Goal: Find specific page/section: Find specific page/section

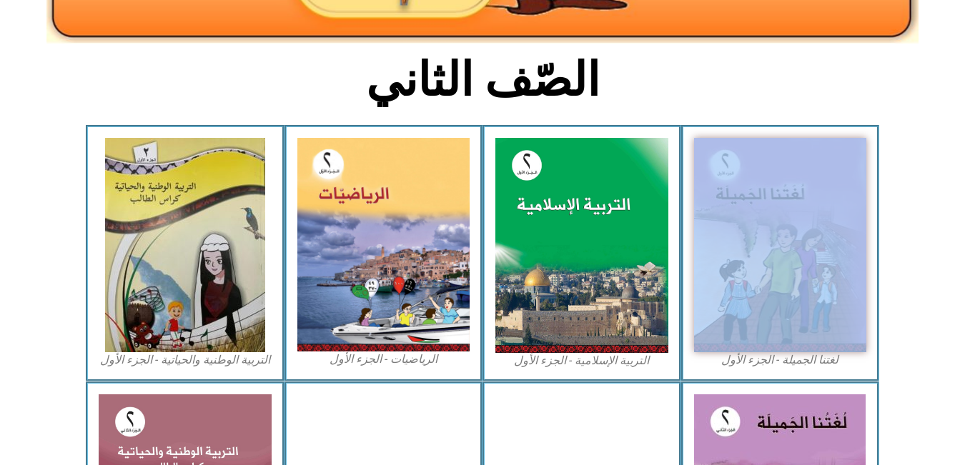
scroll to position [320, 0]
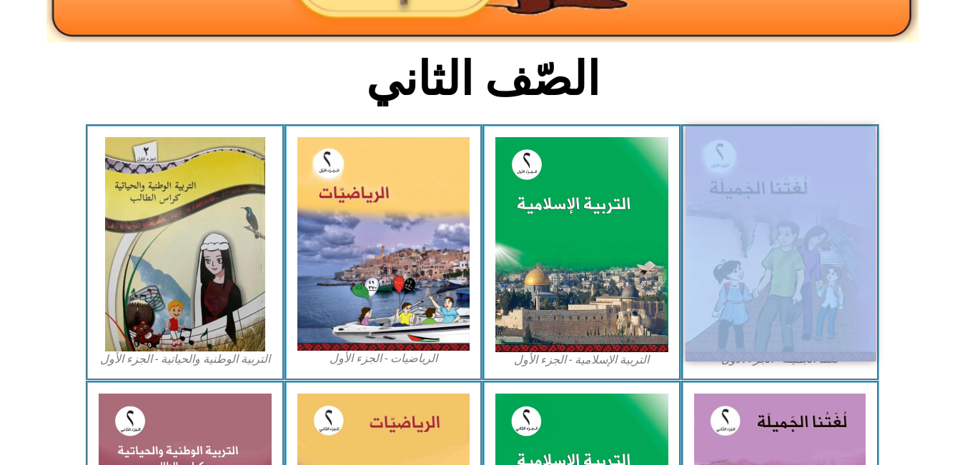
click at [813, 312] on img at bounding box center [779, 243] width 190 height 235
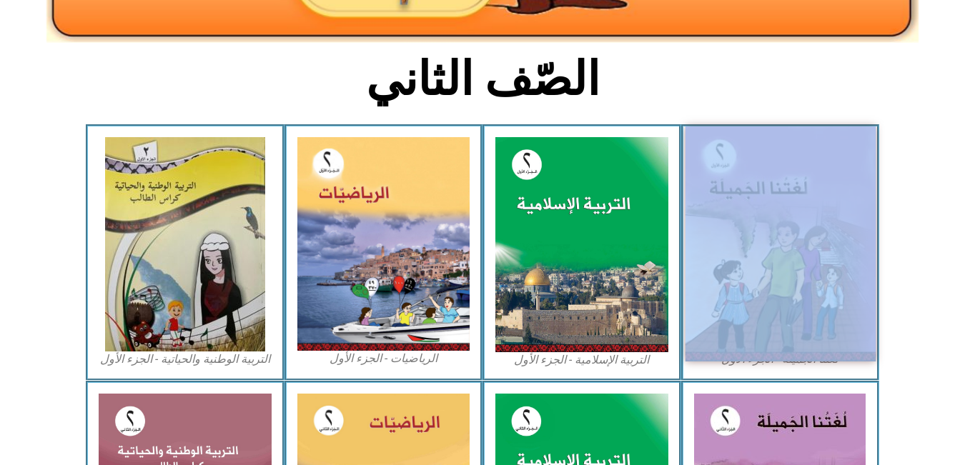
click at [813, 312] on img at bounding box center [779, 243] width 190 height 235
click at [776, 243] on img at bounding box center [779, 243] width 190 height 235
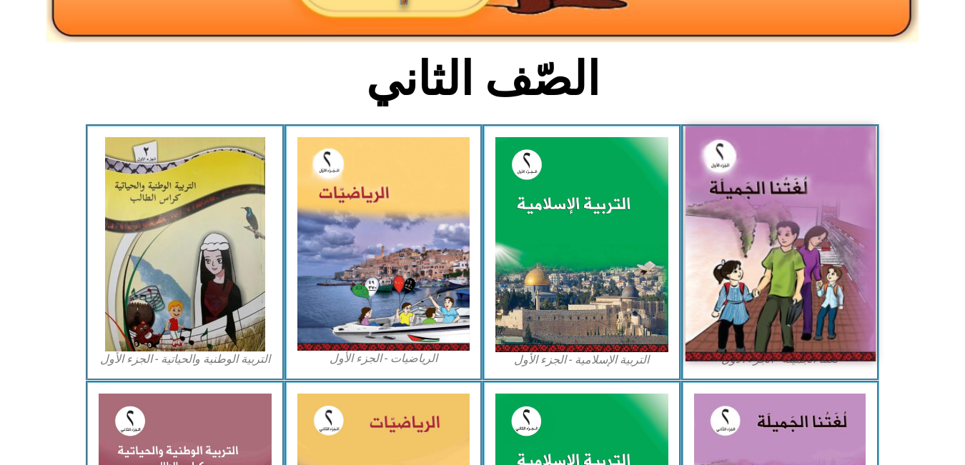
click at [759, 296] on img at bounding box center [779, 243] width 190 height 235
click at [757, 298] on img at bounding box center [779, 243] width 190 height 235
click at [765, 183] on img at bounding box center [779, 243] width 190 height 235
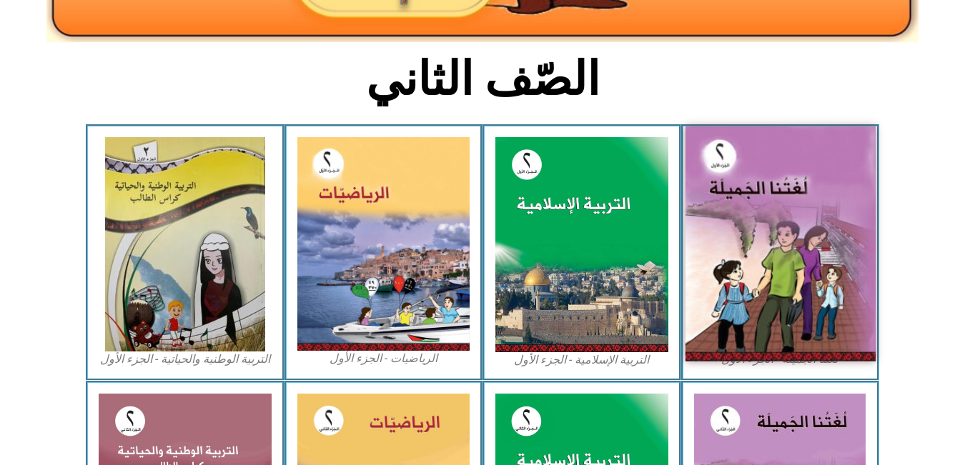
click at [765, 183] on img at bounding box center [779, 243] width 190 height 235
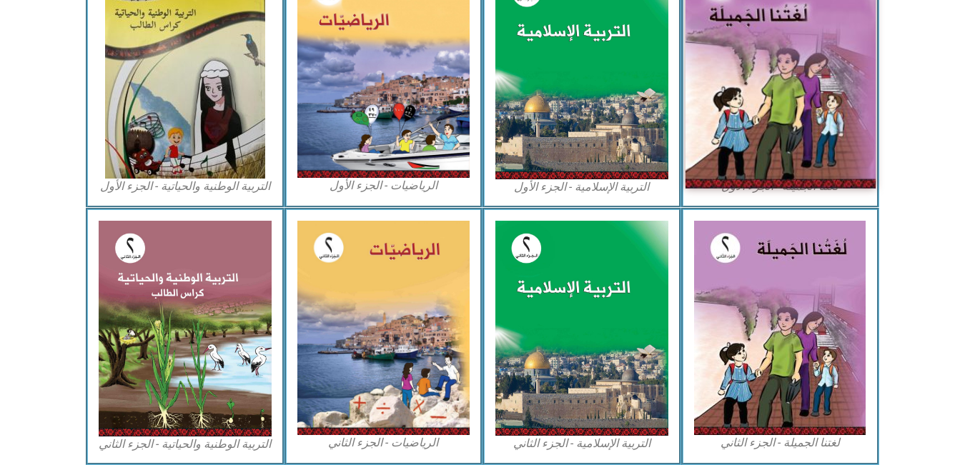
scroll to position [436, 0]
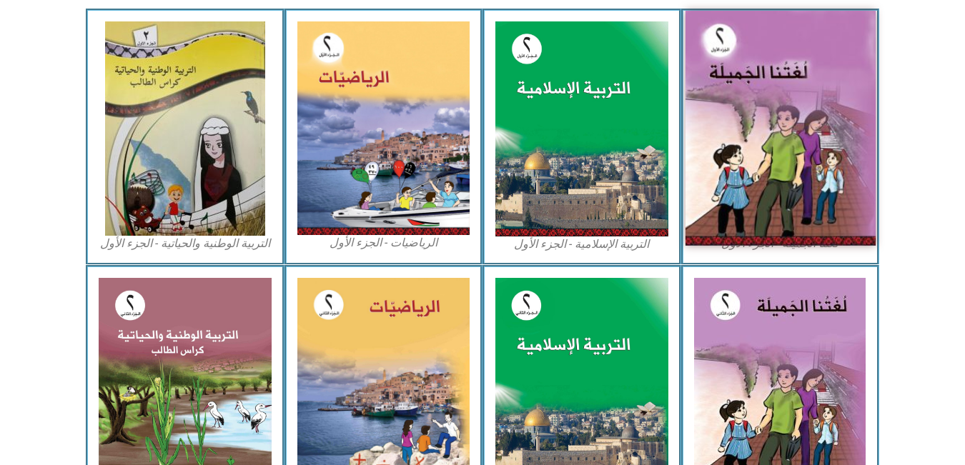
click at [760, 159] on img at bounding box center [779, 128] width 190 height 235
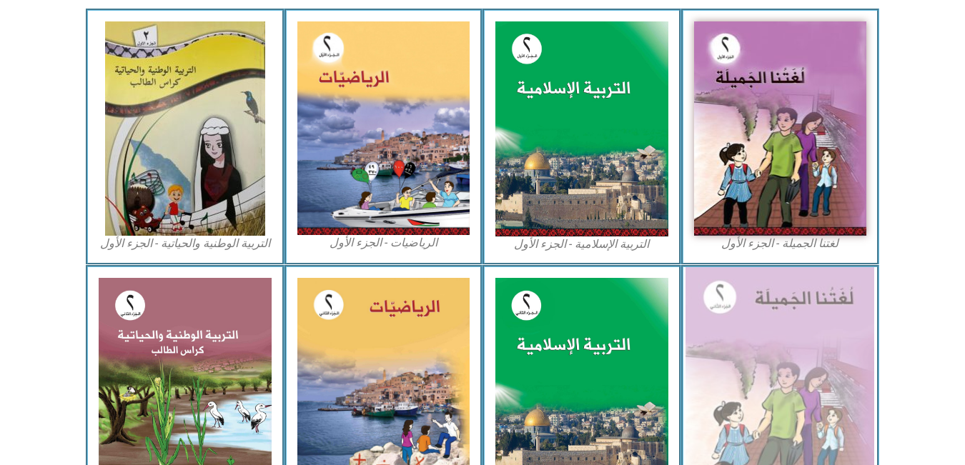
click at [772, 354] on img at bounding box center [779, 385] width 189 height 236
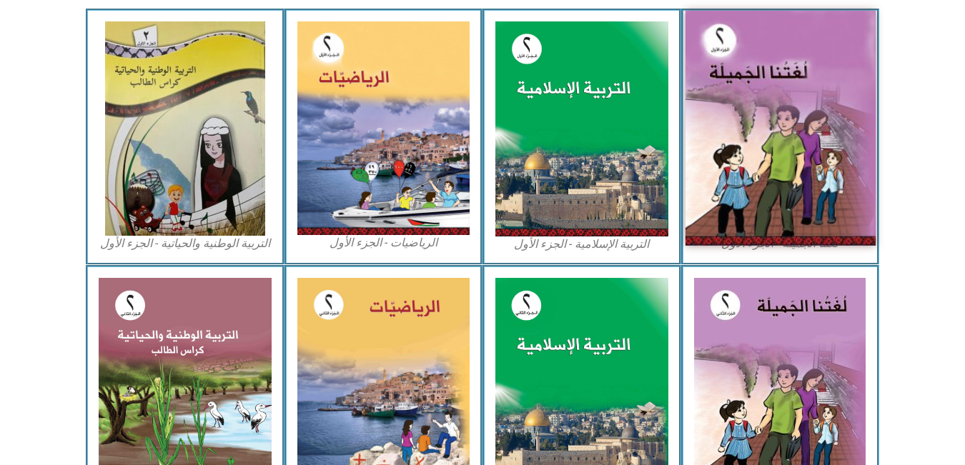
click at [785, 51] on img at bounding box center [779, 128] width 190 height 235
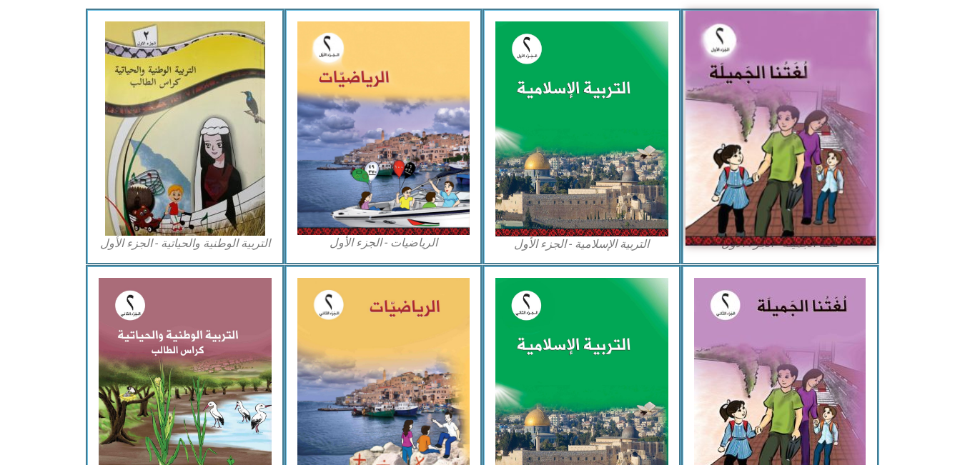
click at [785, 71] on img at bounding box center [779, 128] width 190 height 235
click at [806, 111] on img at bounding box center [779, 128] width 190 height 235
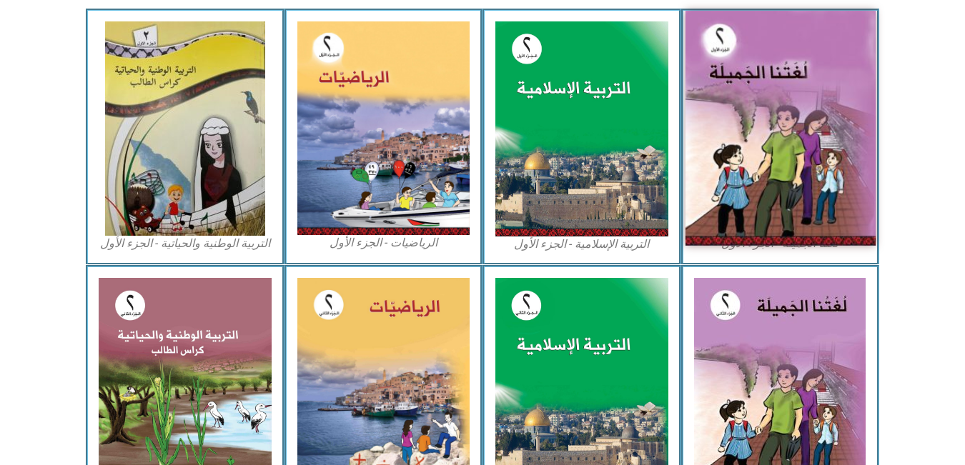
click at [806, 111] on img at bounding box center [779, 128] width 190 height 235
